Goal: Task Accomplishment & Management: Manage account settings

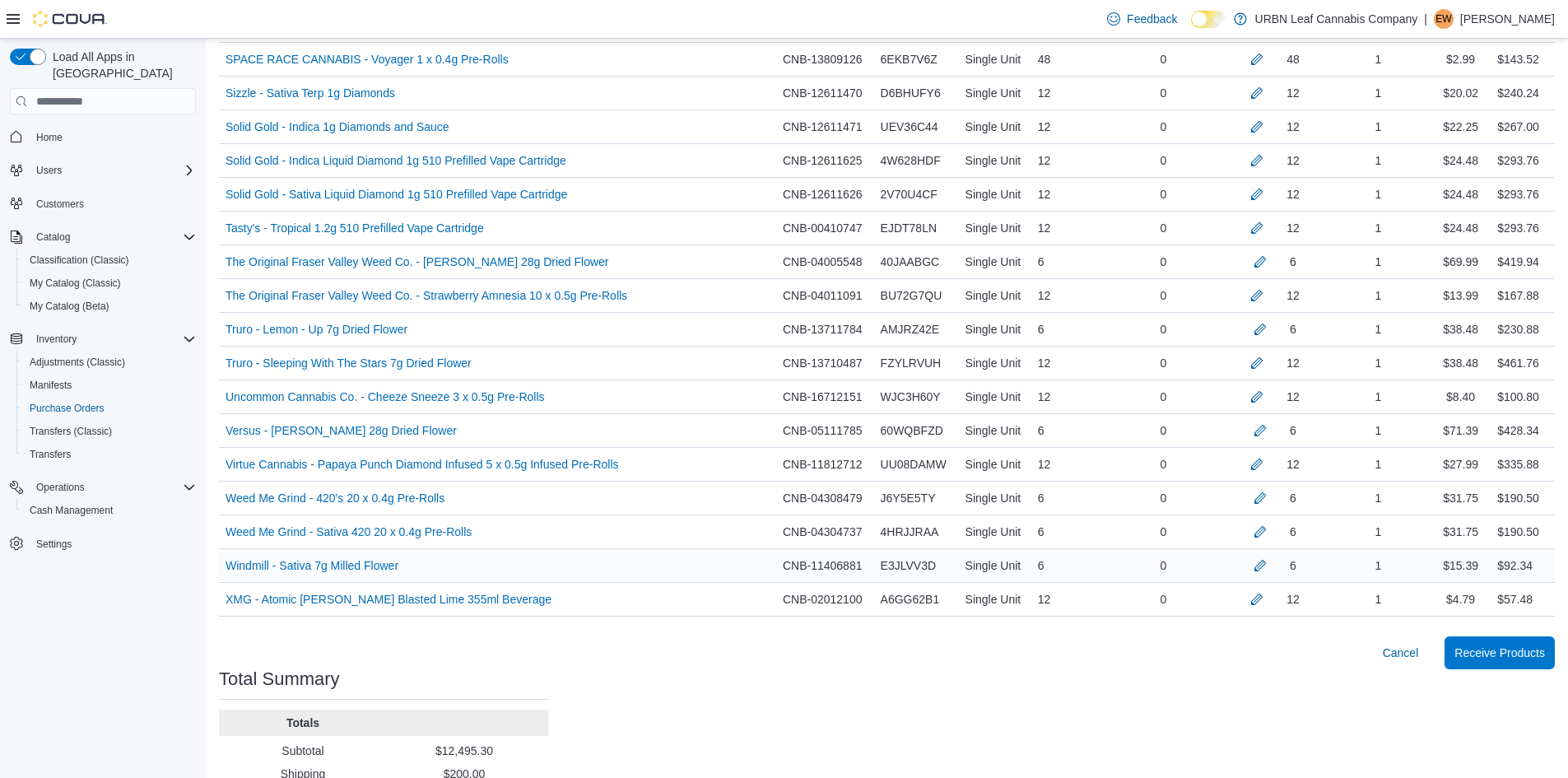
scroll to position [1934, 0]
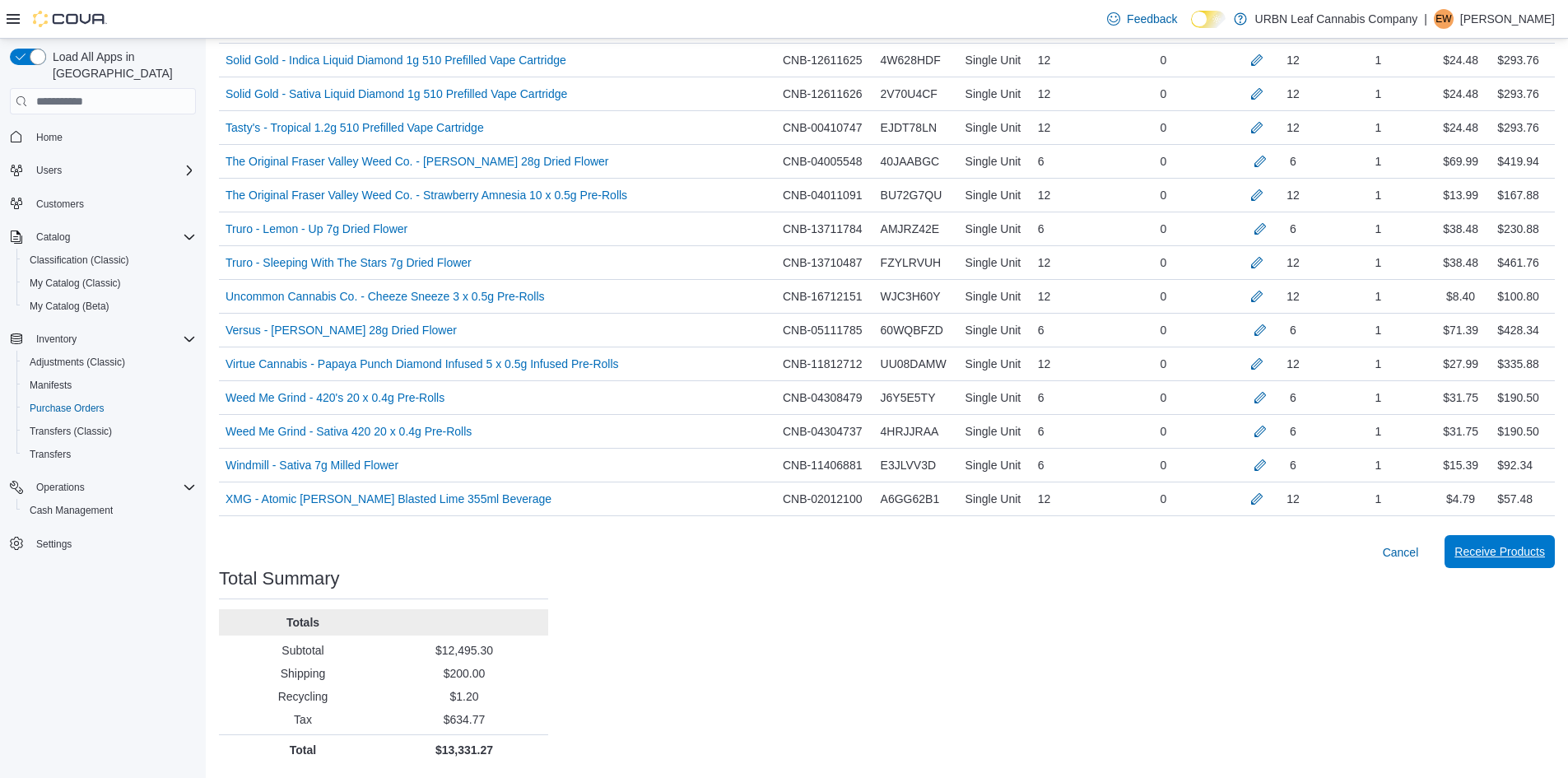
click at [1525, 550] on span "Receive Products" at bounding box center [1499, 551] width 90 height 17
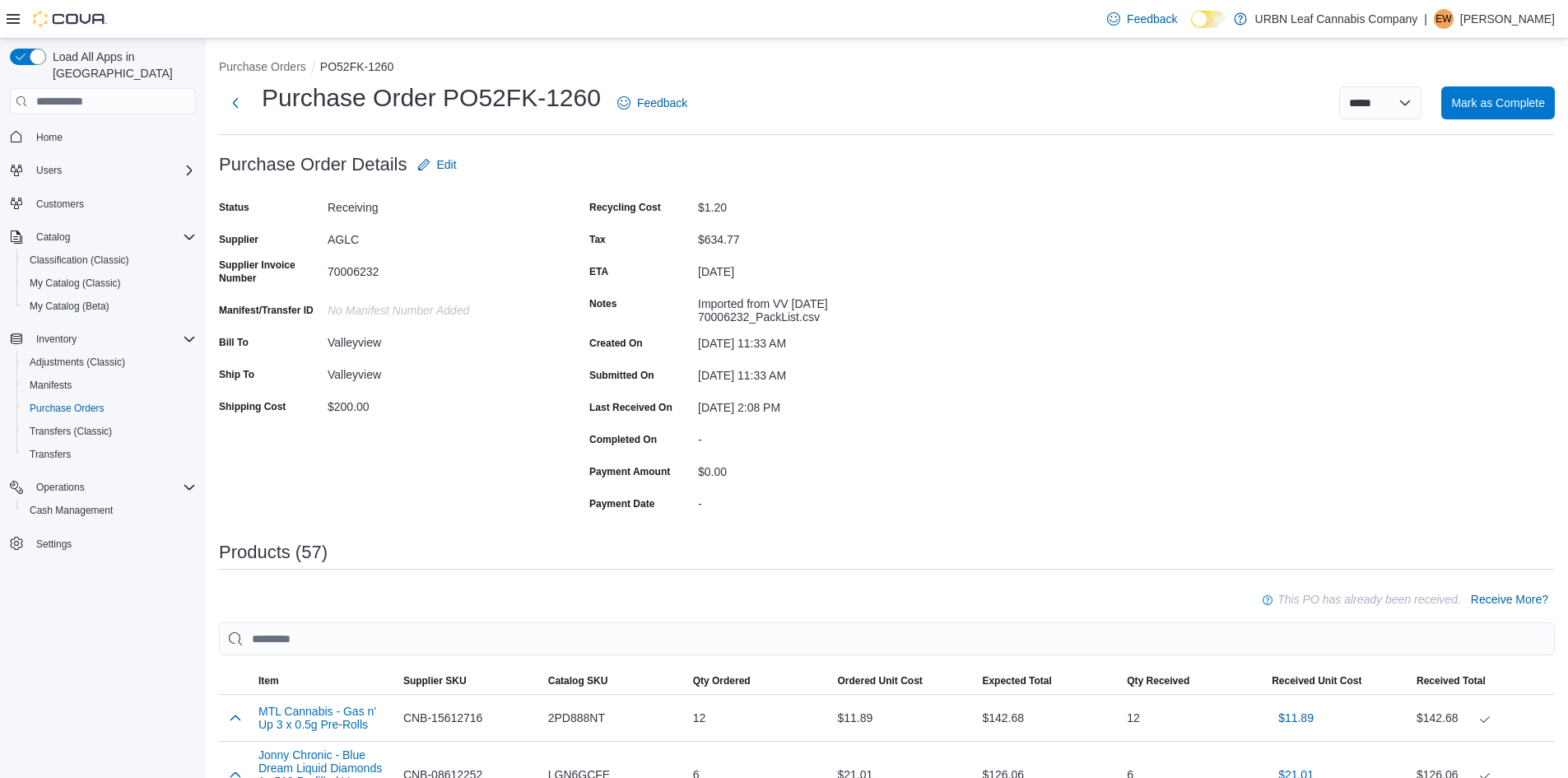
drag, startPoint x: 1492, startPoint y: 93, endPoint x: 1488, endPoint y: 107, distance: 14.6
click at [1492, 96] on span "Mark as Complete" at bounding box center [1497, 102] width 94 height 33
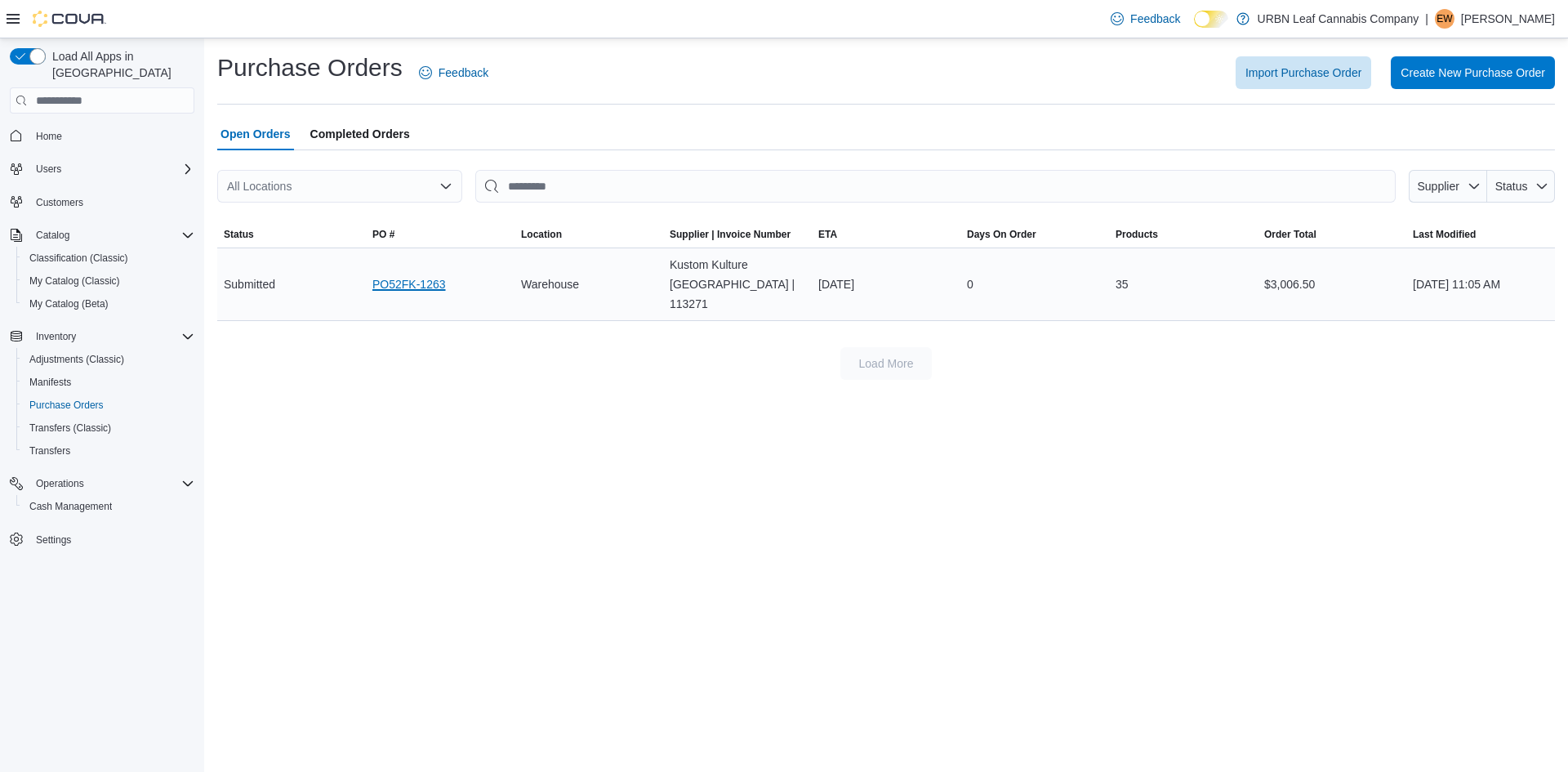
click at [392, 278] on link "PO52FK-1263" at bounding box center [409, 284] width 73 height 19
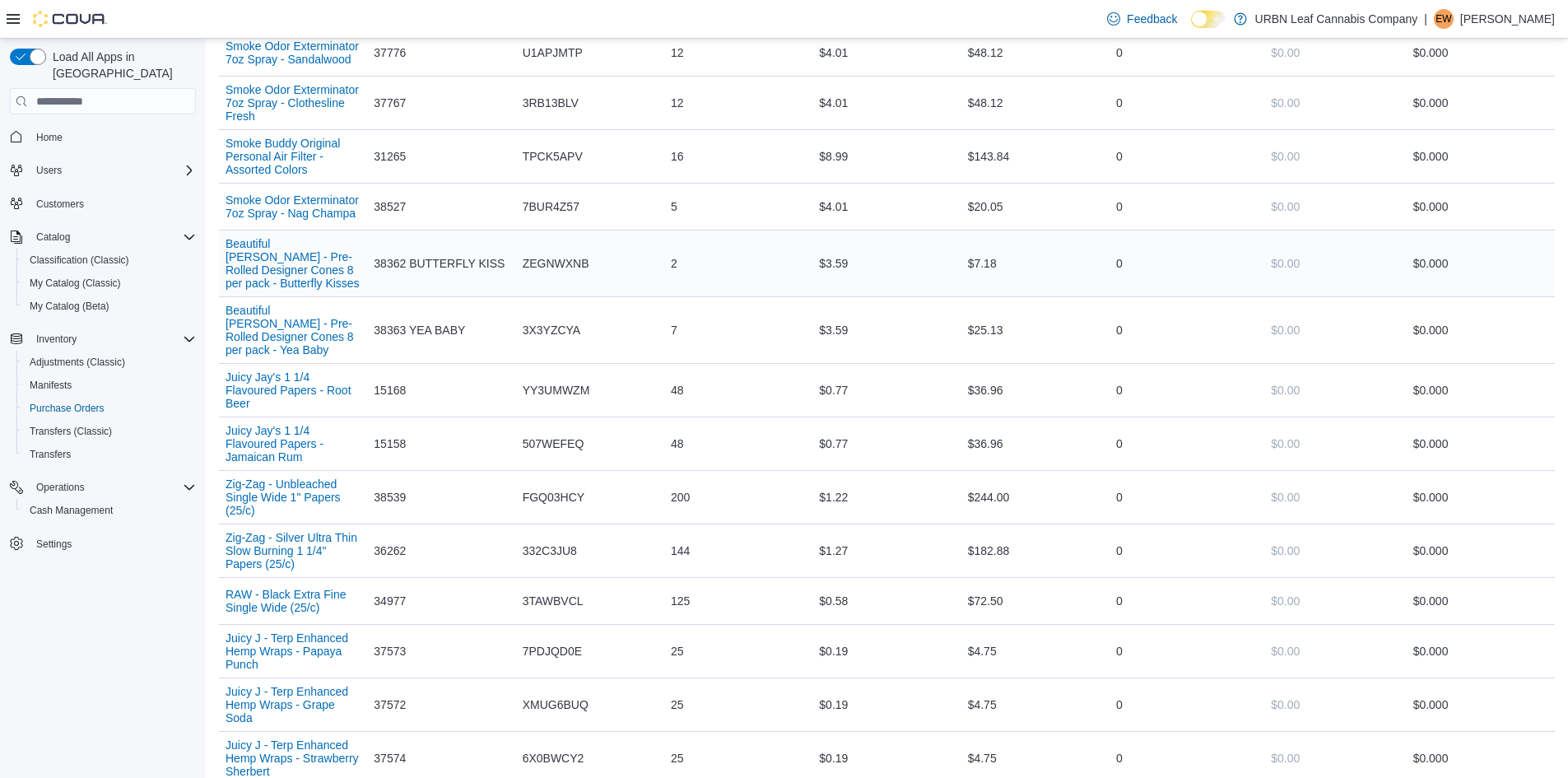
scroll to position [1318, 0]
